Goal: Information Seeking & Learning: Learn about a topic

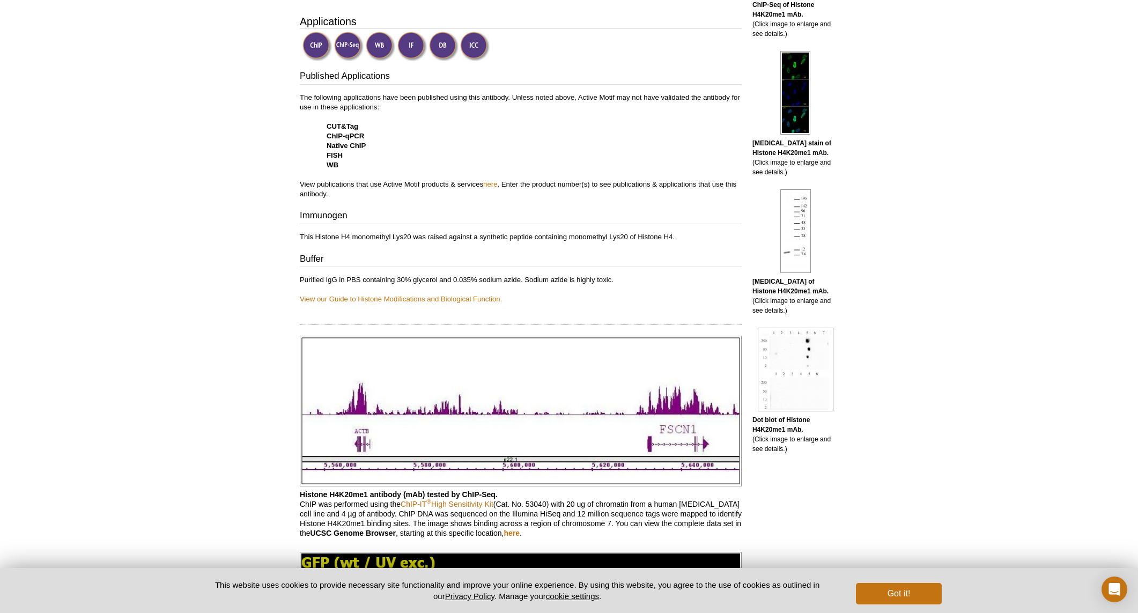
scroll to position [353, 0]
click at [787, 258] on img at bounding box center [795, 231] width 31 height 84
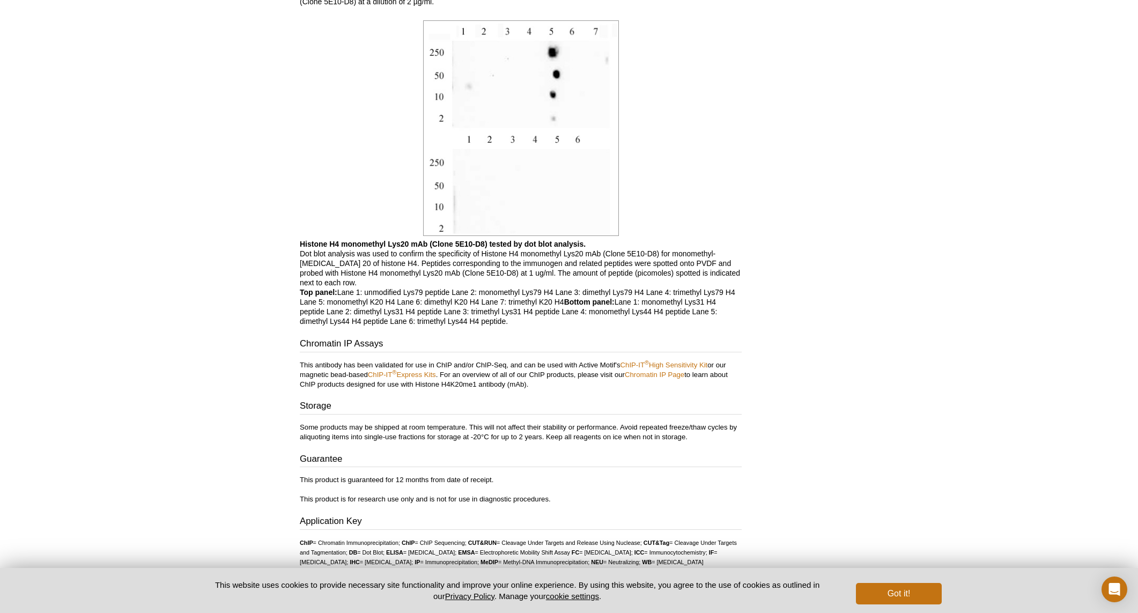
scroll to position [3175, 0]
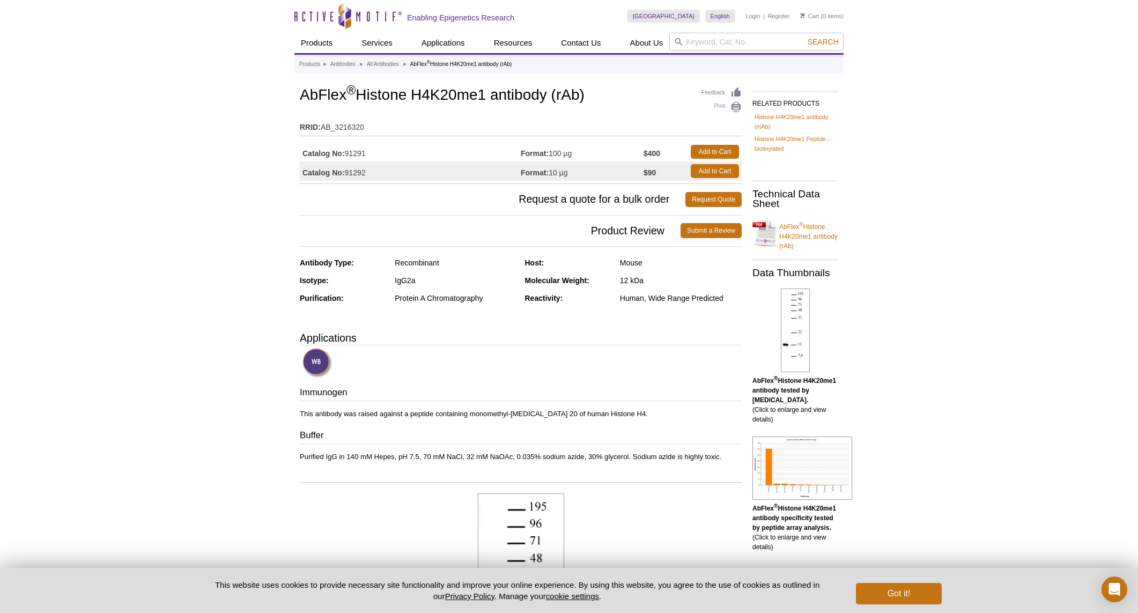
scroll to position [244, 0]
